Goal: Task Accomplishment & Management: Manage account settings

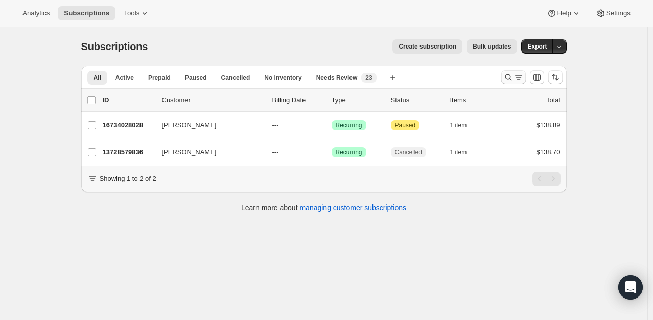
click at [513, 79] on icon "Search and filter results" at bounding box center [508, 77] width 10 height 10
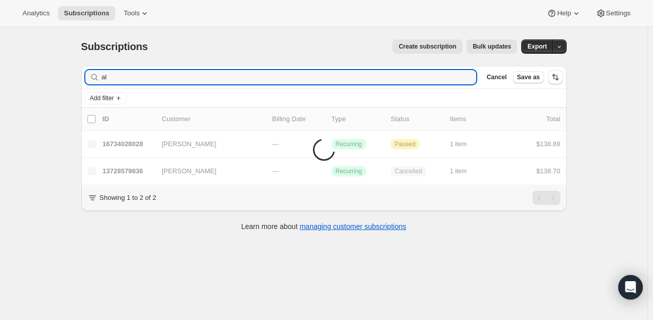
type input "a"
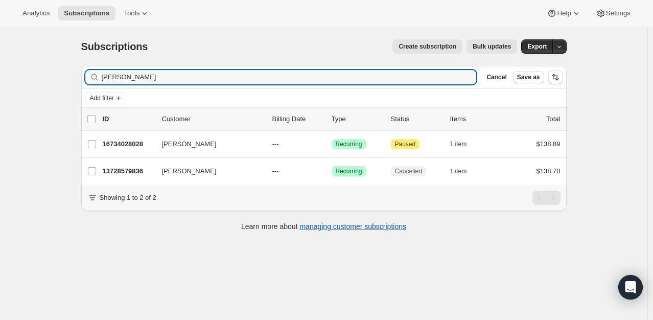
type input "[PERSON_NAME]"
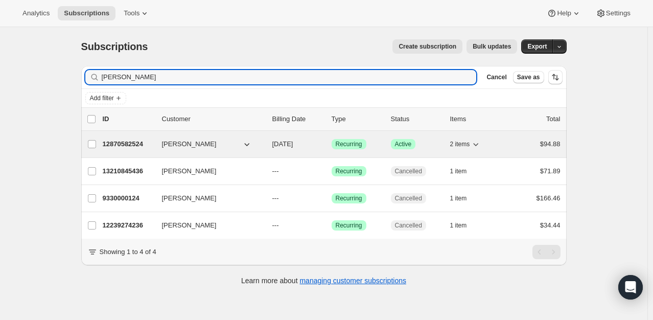
click at [126, 139] on p "12870582524" at bounding box center [128, 144] width 51 height 10
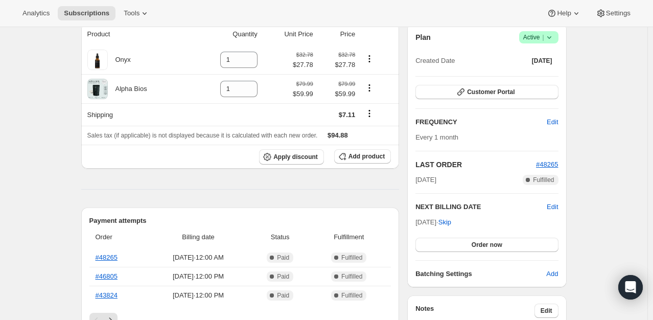
scroll to position [102, 0]
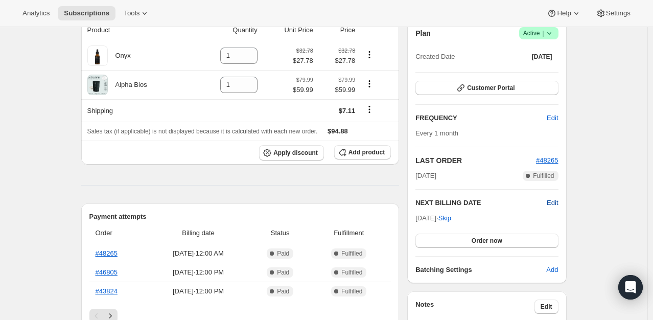
click at [556, 204] on span "Edit" at bounding box center [551, 203] width 11 height 10
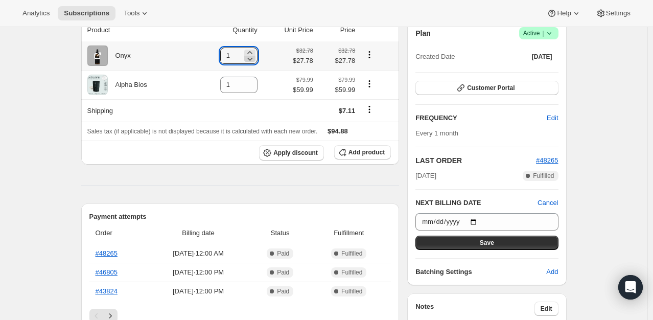
drag, startPoint x: 252, startPoint y: 56, endPoint x: 255, endPoint y: 61, distance: 5.5
click at [253, 58] on icon at bounding box center [250, 59] width 10 height 10
type input "0"
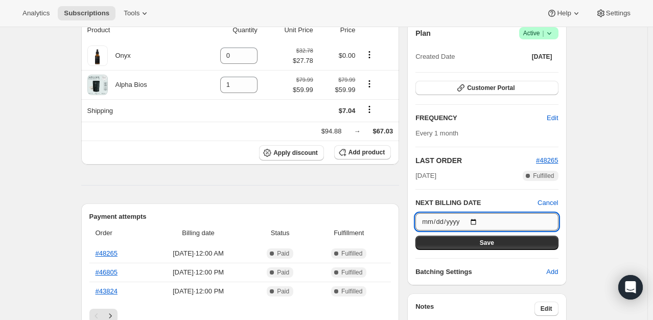
click at [476, 221] on input "[DATE]" at bounding box center [486, 221] width 142 height 17
type input "[DATE]"
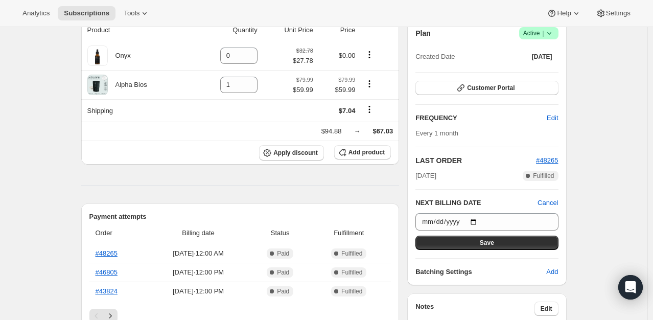
click at [500, 249] on div "Plan Success Active | Created Date [DATE] Customer Portal FREQUENCY Edit Every …" at bounding box center [486, 152] width 142 height 250
click at [521, 246] on button "Save" at bounding box center [486, 242] width 142 height 14
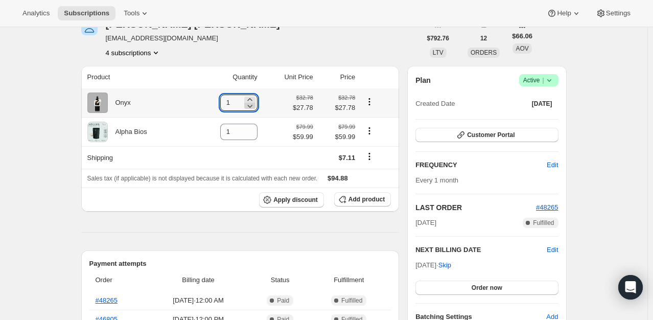
click at [255, 106] on icon at bounding box center [250, 106] width 10 height 10
type input "0"
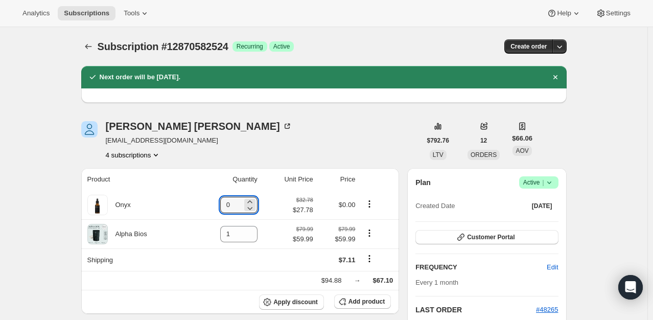
scroll to position [0, 0]
